Goal: Information Seeking & Learning: Learn about a topic

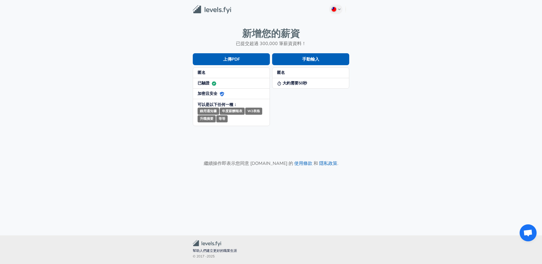
click at [213, 112] on small "錄用通知書" at bounding box center [208, 111] width 22 height 7
click at [234, 113] on small "年度薪酬報表" at bounding box center [232, 111] width 25 height 7
click at [237, 112] on small "年度薪酬報表" at bounding box center [232, 111] width 25 height 7
click at [258, 111] on small "W2表格" at bounding box center [253, 111] width 17 height 7
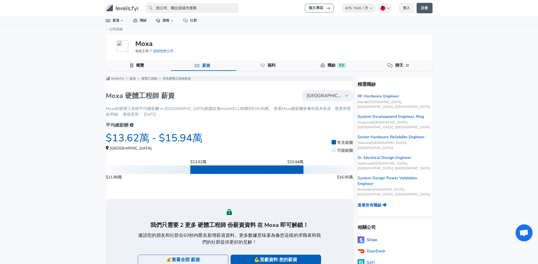
click at [138, 100] on h1 "Moxa 硬體工程師 薪資" at bounding box center [140, 95] width 69 height 9
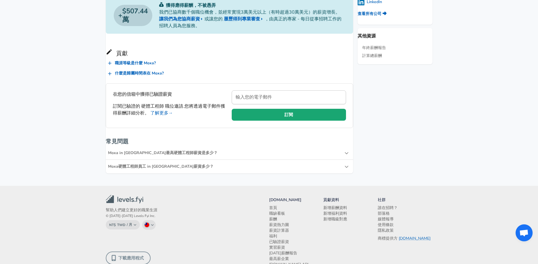
scroll to position [255, 0]
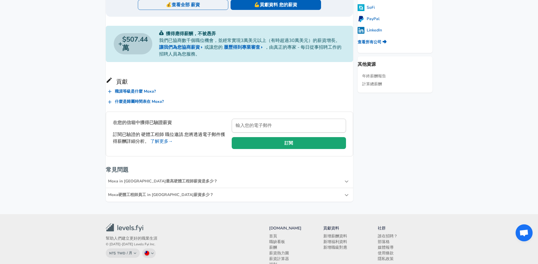
click at [341, 199] on div "Moxa硬體工程師員工 in [GEOGRAPHIC_DATA]薪資多少？" at bounding box center [229, 195] width 247 height 14
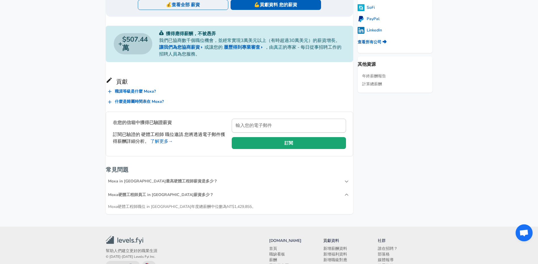
click at [344, 183] on icon at bounding box center [346, 181] width 4 height 4
